Goal: Transaction & Acquisition: Purchase product/service

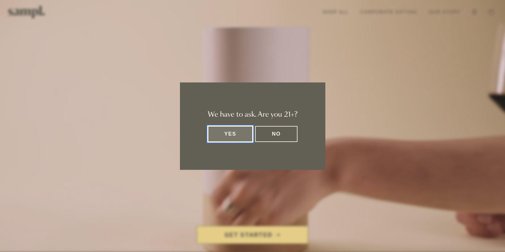
click at [234, 134] on button "Yes" at bounding box center [230, 134] width 45 height 16
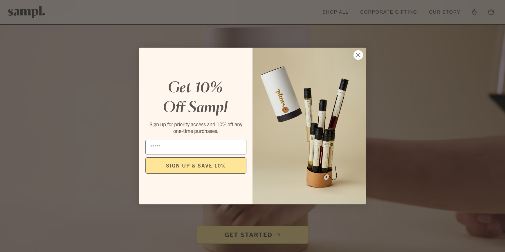
click at [360, 56] on icon "Close dialog" at bounding box center [358, 55] width 4 height 4
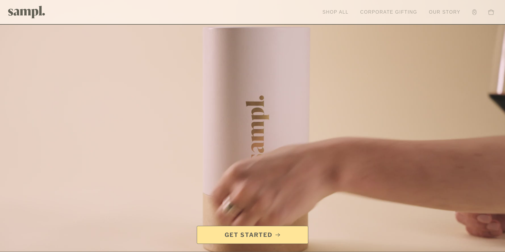
click at [337, 12] on link "Shop All" at bounding box center [336, 12] width 32 height 13
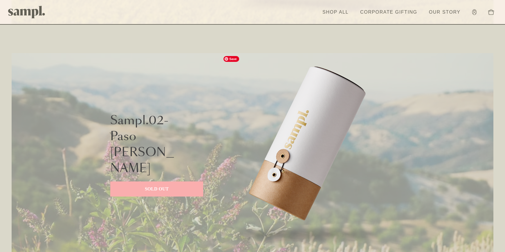
scroll to position [523, 0]
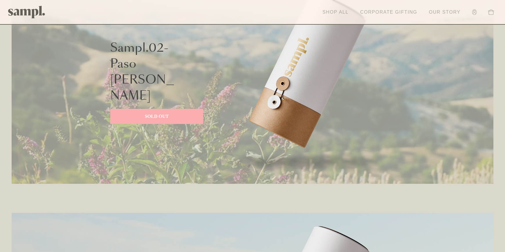
click at [338, 12] on link "Shop All" at bounding box center [336, 12] width 32 height 13
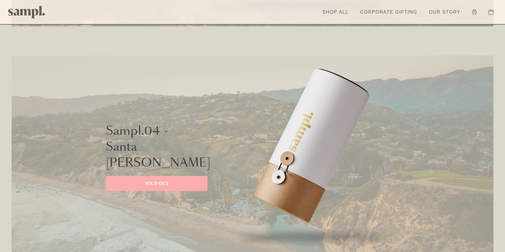
scroll to position [804, 0]
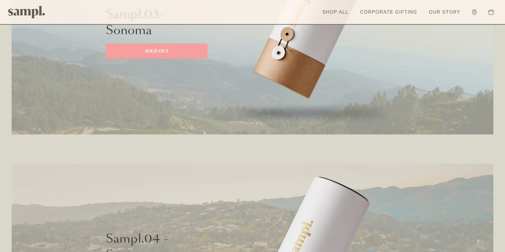
click at [167, 54] on p "SOLD OUT" at bounding box center [157, 51] width 90 height 7
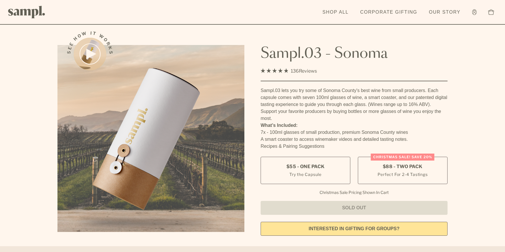
click at [35, 15] on img at bounding box center [26, 12] width 37 height 12
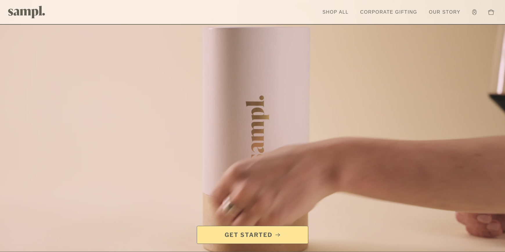
click at [30, 11] on img at bounding box center [26, 12] width 37 height 12
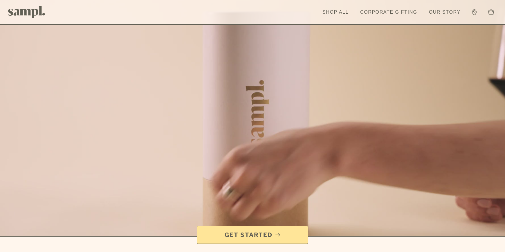
scroll to position [15, 0]
click at [326, 17] on link "Shop All" at bounding box center [336, 12] width 32 height 13
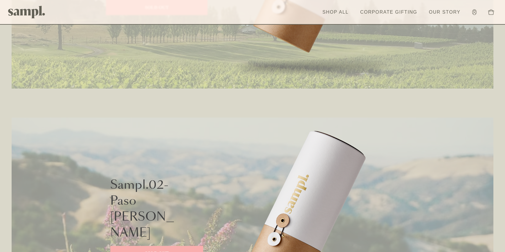
scroll to position [333, 0]
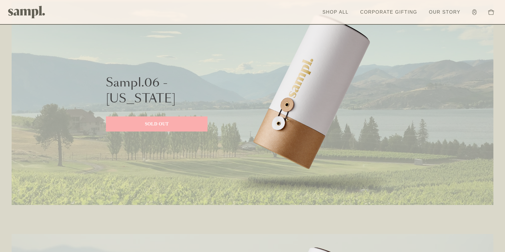
click at [192, 120] on div "Sampl.06 - [US_STATE] SOLD OUT" at bounding box center [157, 103] width 102 height 203
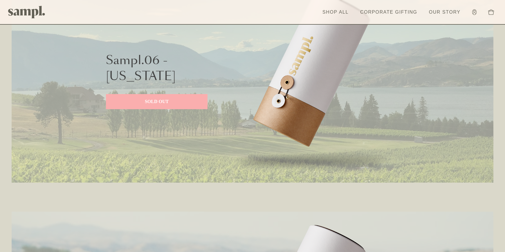
click at [186, 110] on div "Sampl.06 - [US_STATE] SOLD OUT" at bounding box center [157, 80] width 102 height 203
click at [185, 106] on link "SOLD OUT" at bounding box center [157, 101] width 102 height 15
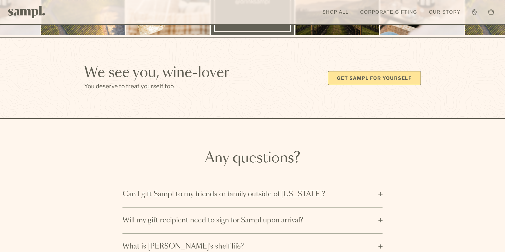
scroll to position [1845, 0]
